Goal: Task Accomplishment & Management: Manage account settings

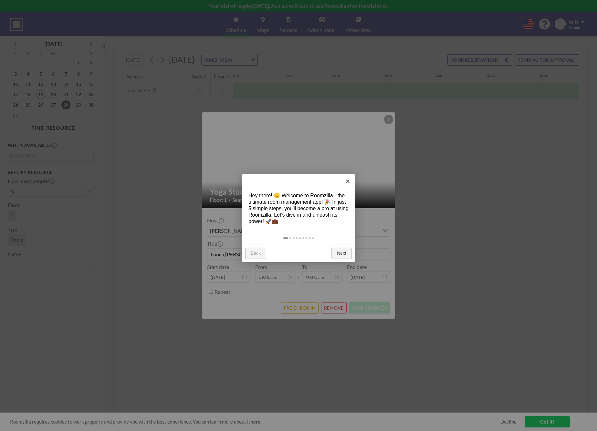
scroll to position [0, 413]
click at [347, 183] on link "×" at bounding box center [347, 181] width 15 height 15
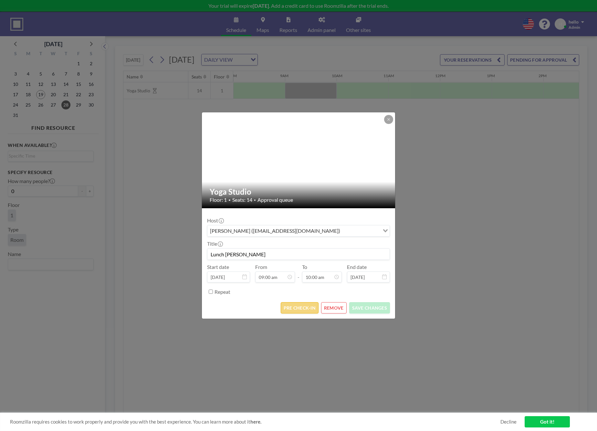
scroll to position [102, 0]
click at [302, 308] on button "PRE CHECK-IN" at bounding box center [300, 307] width 38 height 11
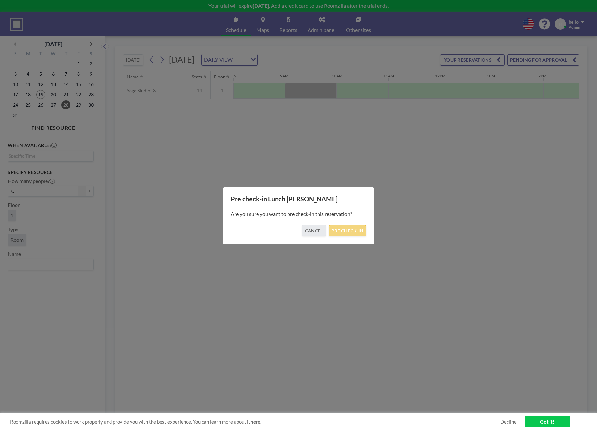
click at [353, 233] on button "PRE CHECK-IN" at bounding box center [347, 230] width 38 height 11
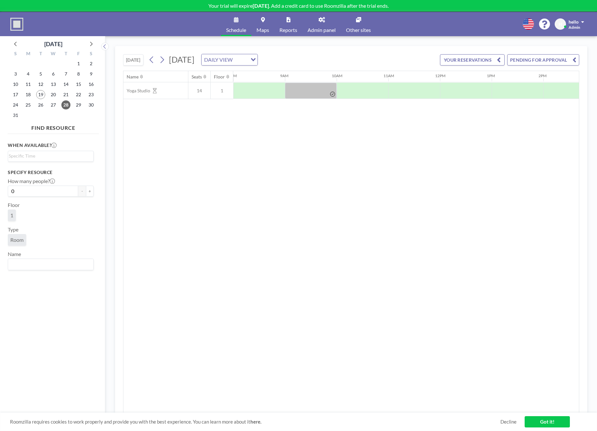
click at [257, 60] on div "DAILY VIEW Loading..." at bounding box center [230, 59] width 56 height 11
click at [303, 78] on li "WEEKLY VIEW" at bounding box center [298, 80] width 55 height 9
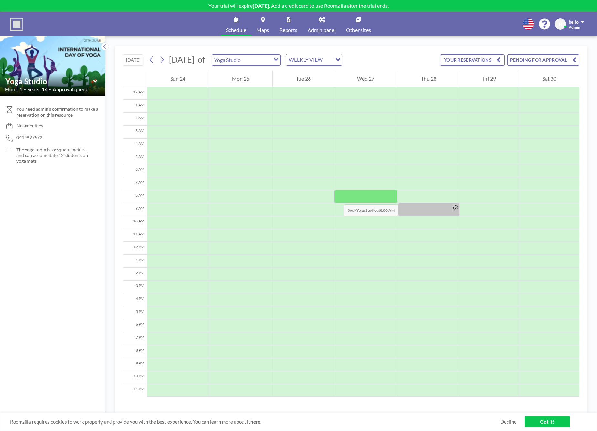
click at [337, 198] on div at bounding box center [366, 196] width 64 height 13
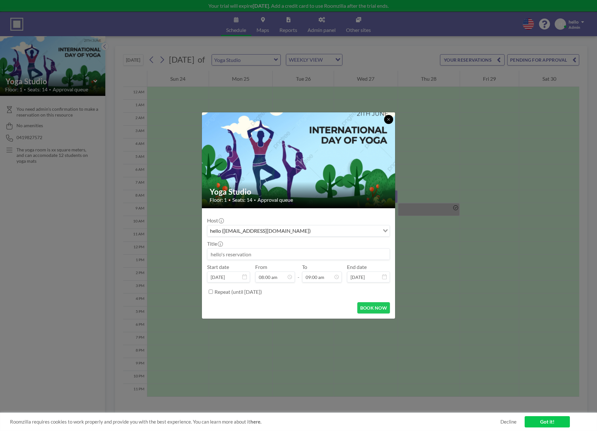
click at [389, 121] on icon at bounding box center [389, 120] width 4 height 4
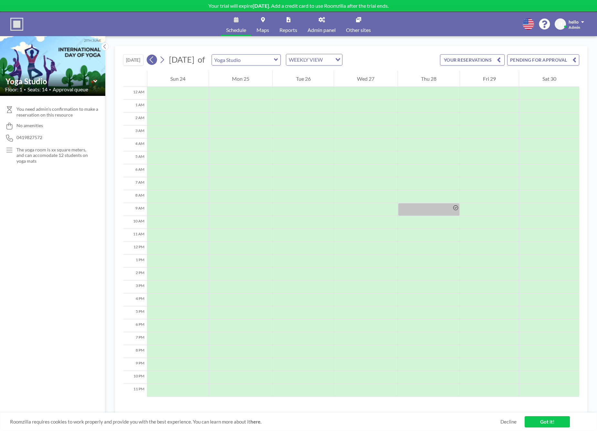
click at [153, 59] on icon at bounding box center [152, 60] width 6 height 10
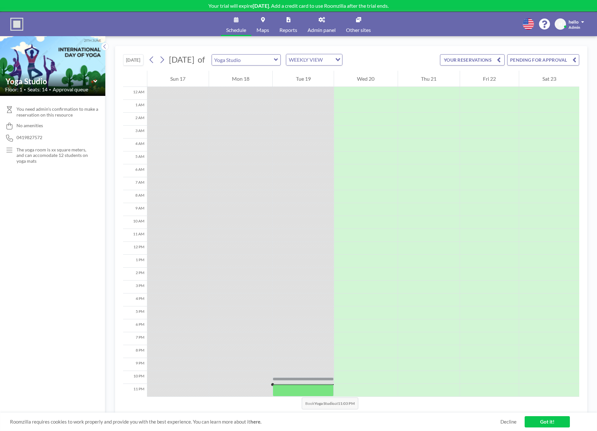
click at [295, 391] on div at bounding box center [303, 391] width 61 height 12
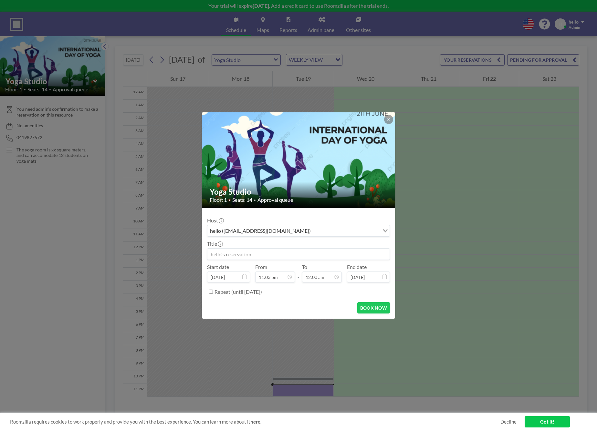
click at [252, 235] on div "hello (hello@sonairte.ie)" at bounding box center [293, 230] width 172 height 10
click at [313, 235] on input "Search for option" at bounding box center [346, 231] width 66 height 8
click at [278, 230] on input "Search for option" at bounding box center [294, 231] width 173 height 8
click at [276, 210] on form "Host hello (hello@sonairte.ie) Loading... Title Start date Aug 19, 2025 From 11…" at bounding box center [298, 263] width 193 height 110
click at [388, 119] on icon at bounding box center [388, 119] width 2 height 2
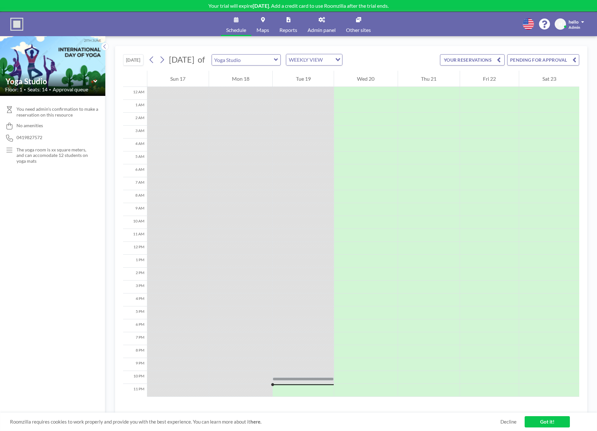
click at [318, 30] on span "Admin panel" at bounding box center [322, 29] width 28 height 5
click at [233, 30] on span "Schedule" at bounding box center [236, 29] width 20 height 5
click at [278, 62] on icon at bounding box center [276, 60] width 4 height 6
type input "Yoga Studio"
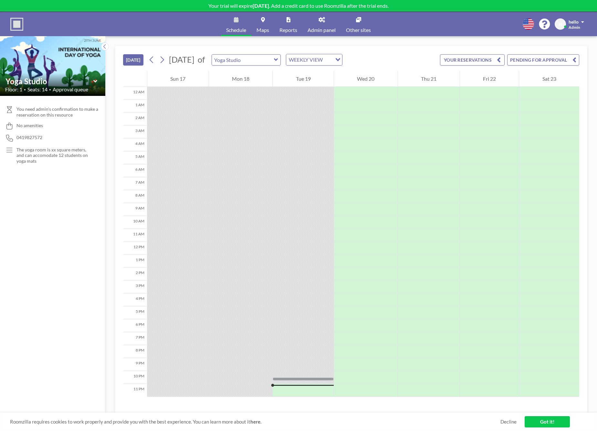
click at [319, 31] on span "Admin panel" at bounding box center [322, 29] width 28 height 5
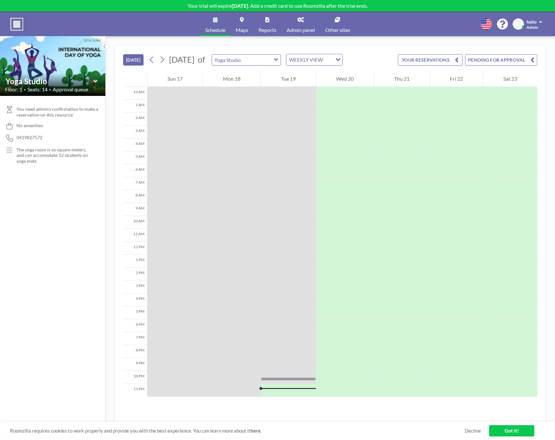
click at [296, 30] on span "Admin panel" at bounding box center [301, 29] width 28 height 5
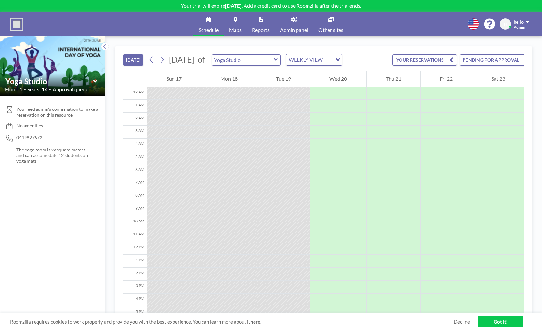
scroll to position [84, 0]
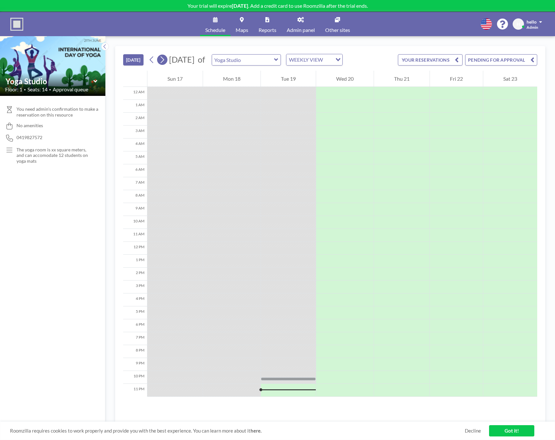
click at [161, 59] on icon at bounding box center [162, 60] width 6 height 10
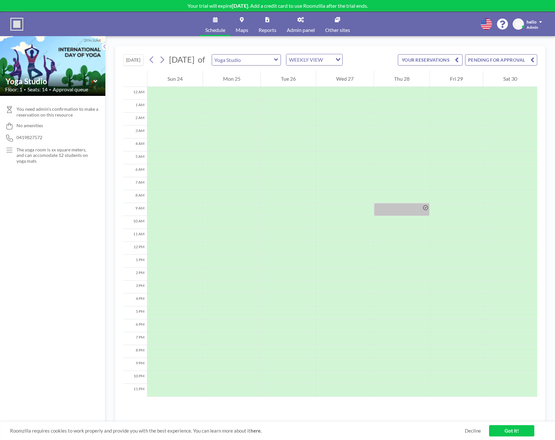
click at [301, 31] on span "Admin panel" at bounding box center [301, 29] width 28 height 5
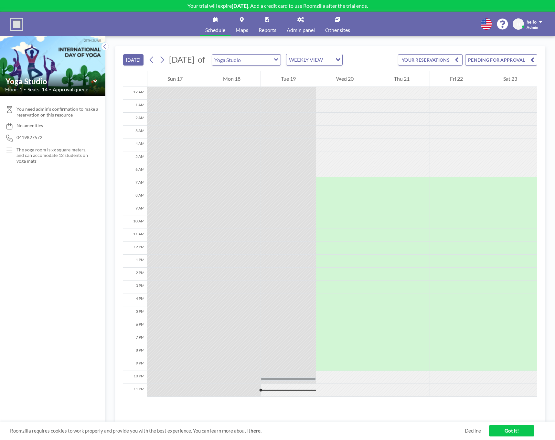
click at [133, 60] on button "[DATE]" at bounding box center [133, 59] width 20 height 11
click at [270, 60] on input "text" at bounding box center [243, 60] width 62 height 11
type input "Yoga Studio"
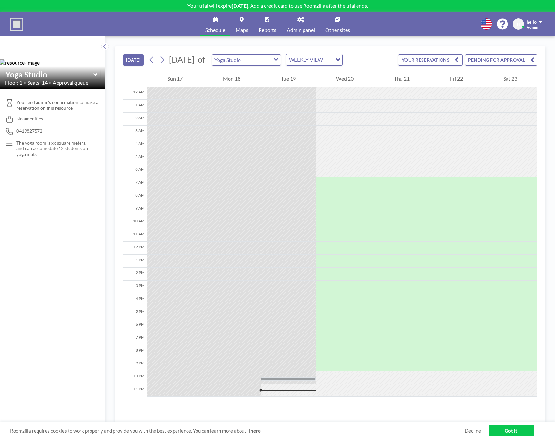
click at [326, 64] on div "WEEKLY VIEW" at bounding box center [309, 59] width 46 height 10
click at [327, 70] on li "DAILY VIEW" at bounding box center [333, 71] width 55 height 9
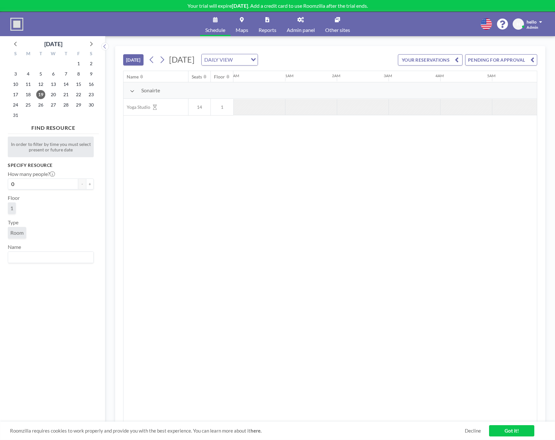
scroll to position [0, 937]
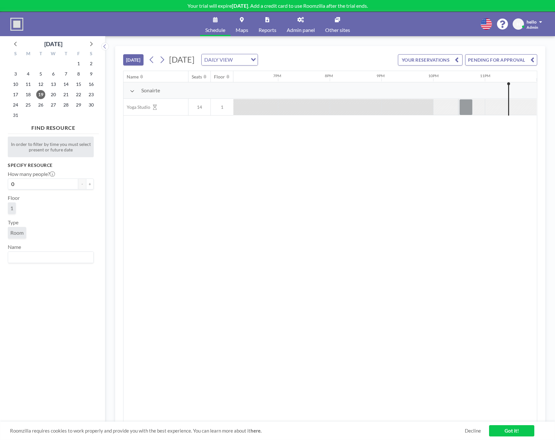
click at [247, 59] on input "Search for option" at bounding box center [241, 60] width 12 height 8
click at [290, 80] on li "WEEKLY VIEW" at bounding box center [294, 80] width 55 height 9
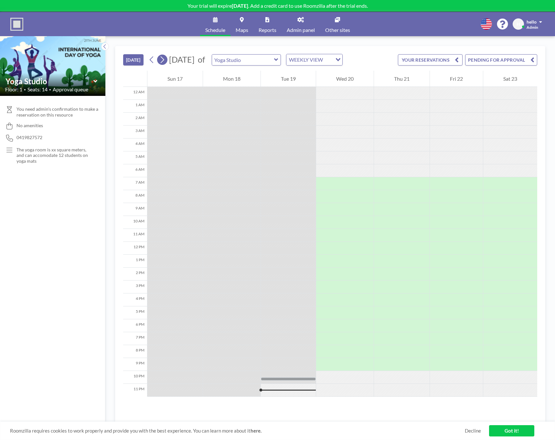
click at [163, 60] on icon at bounding box center [162, 60] width 6 height 10
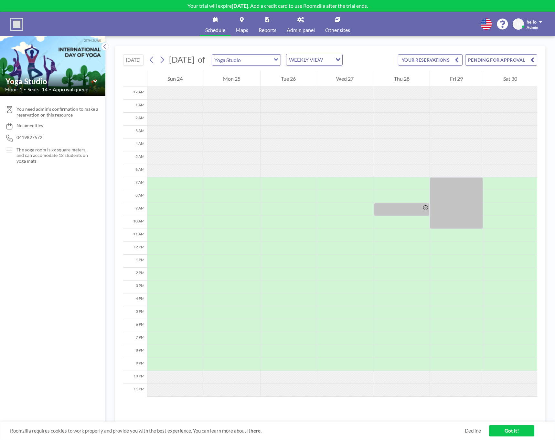
click at [270, 30] on span "Reports" at bounding box center [267, 29] width 18 height 5
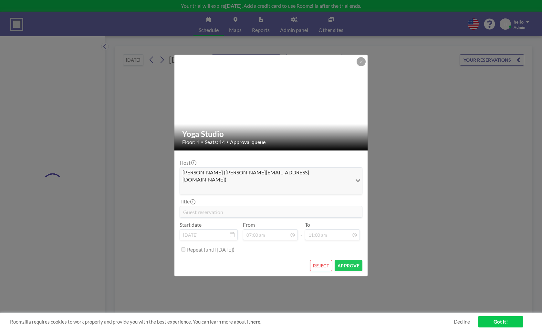
type input "Yoga Studio"
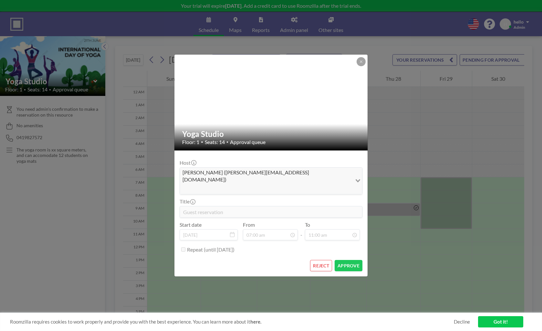
scroll to position [78, 0]
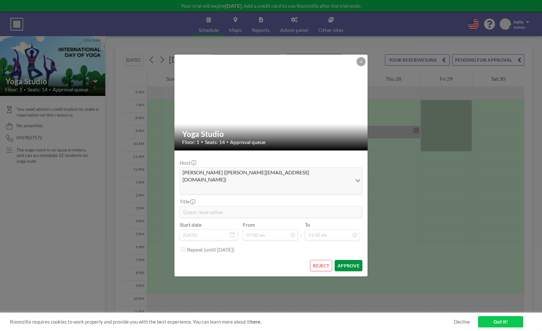
click at [346, 260] on button "APPROVE" at bounding box center [349, 265] width 28 height 11
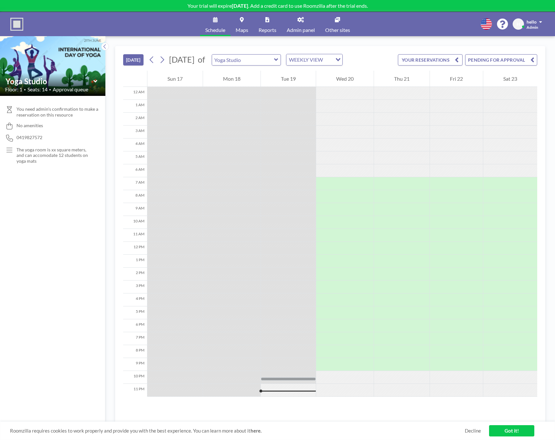
click at [309, 29] on span "Admin panel" at bounding box center [301, 29] width 28 height 5
